Goal: Task Accomplishment & Management: Book appointment/travel/reservation

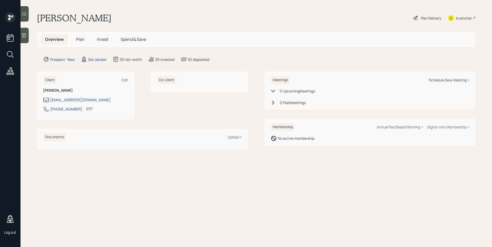
click at [442, 79] on div "Schedule New Meeting +" at bounding box center [449, 79] width 41 height 5
select select "round-[PERSON_NAME]"
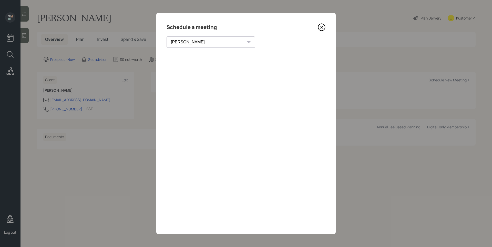
click at [320, 28] on icon at bounding box center [322, 27] width 8 height 8
